Goal: Entertainment & Leisure: Browse casually

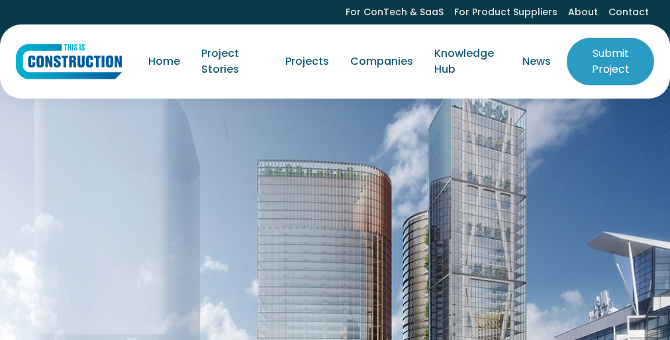
click at [335, 198] on img at bounding box center [335, 288] width 670 height 464
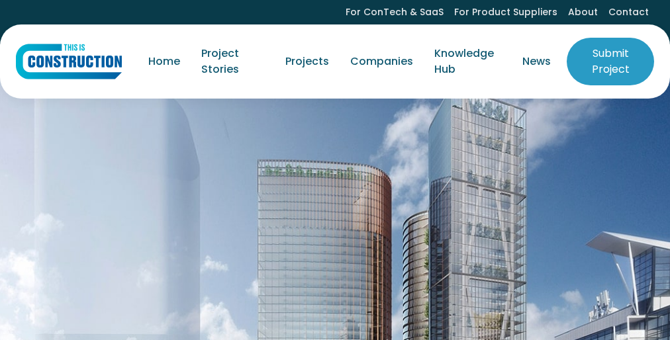
click at [335, 198] on img at bounding box center [335, 288] width 670 height 464
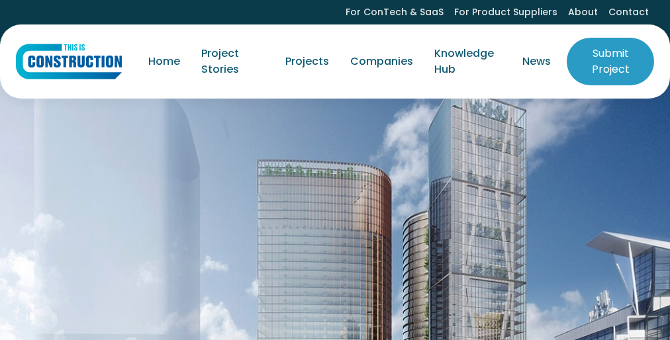
click at [335, 198] on img at bounding box center [335, 288] width 670 height 464
